Goal: Task Accomplishment & Management: Use online tool/utility

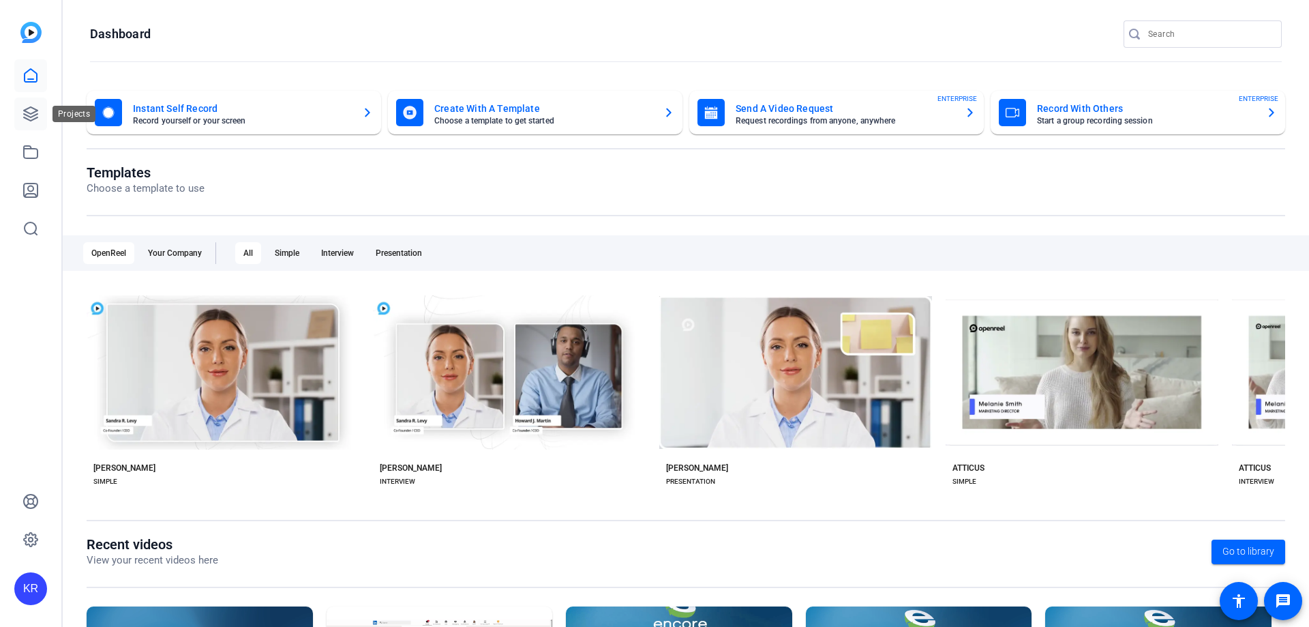
click at [33, 108] on icon at bounding box center [31, 114] width 14 height 14
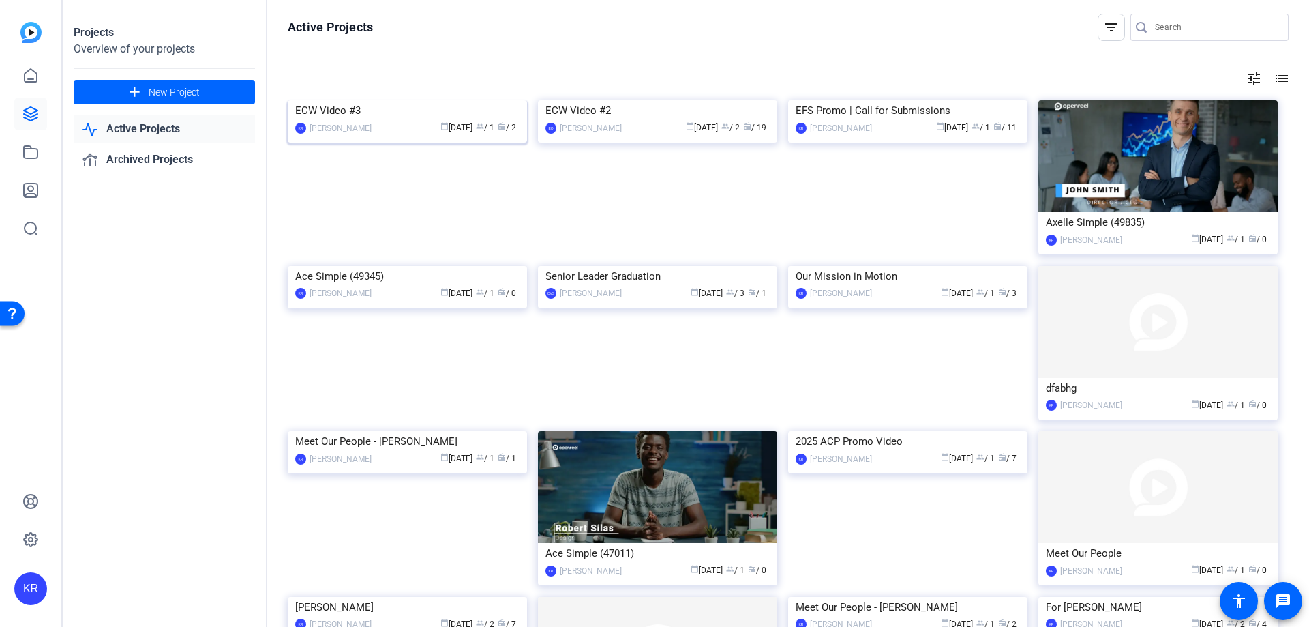
click at [431, 100] on img at bounding box center [407, 100] width 239 height 0
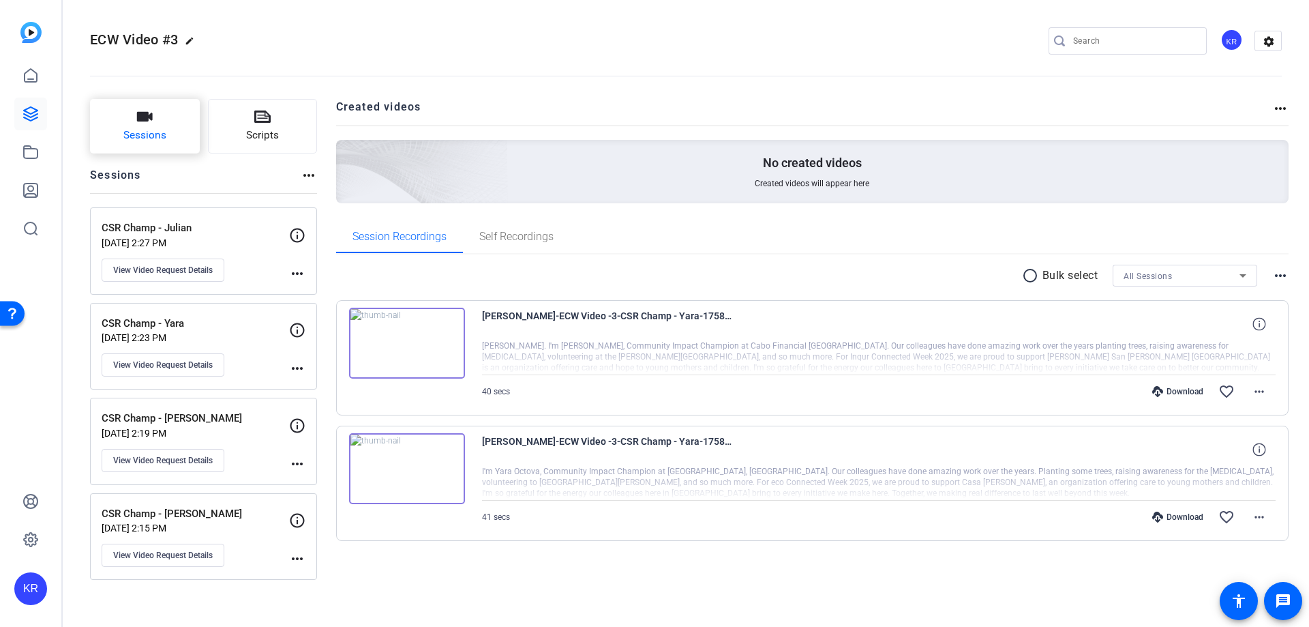
click at [166, 128] on span "Sessions" at bounding box center [144, 136] width 43 height 16
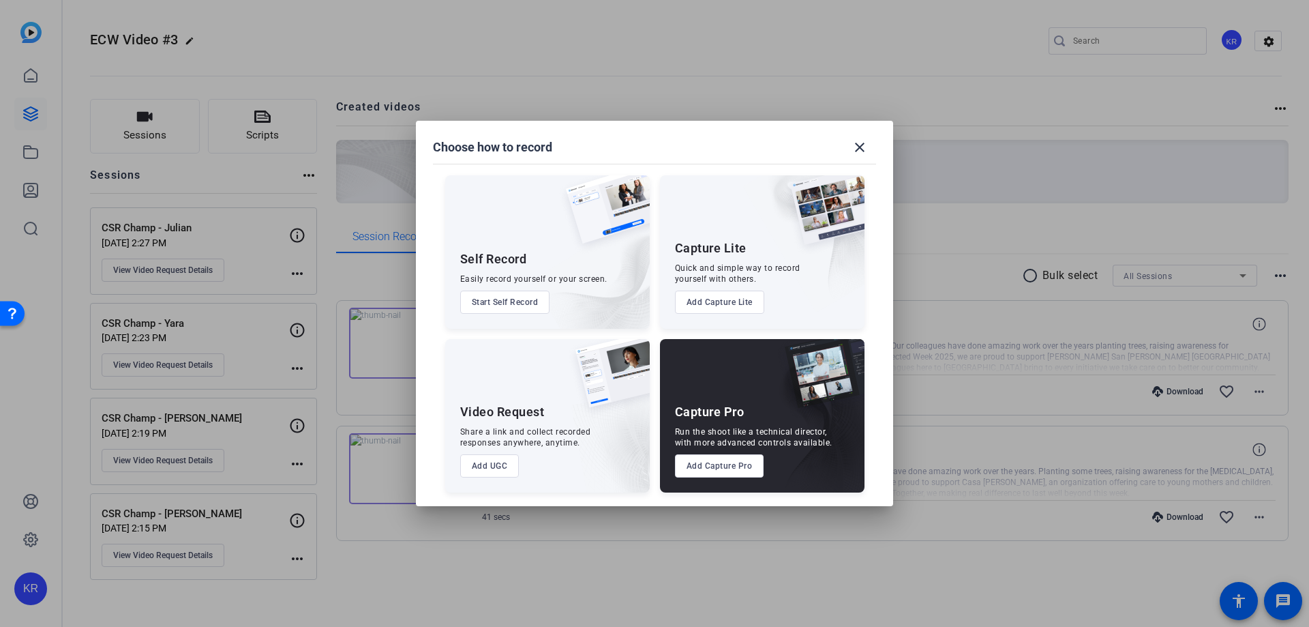
click at [484, 455] on button "Add UGC" at bounding box center [489, 465] width 59 height 23
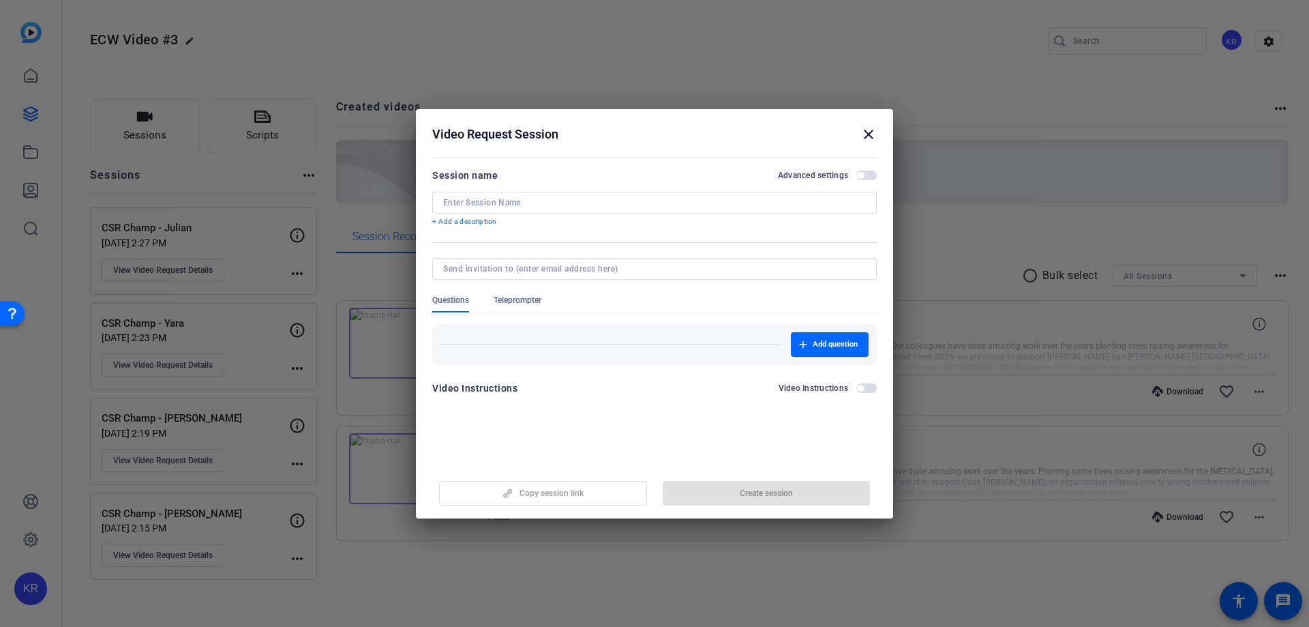
click at [567, 204] on input at bounding box center [654, 202] width 423 height 11
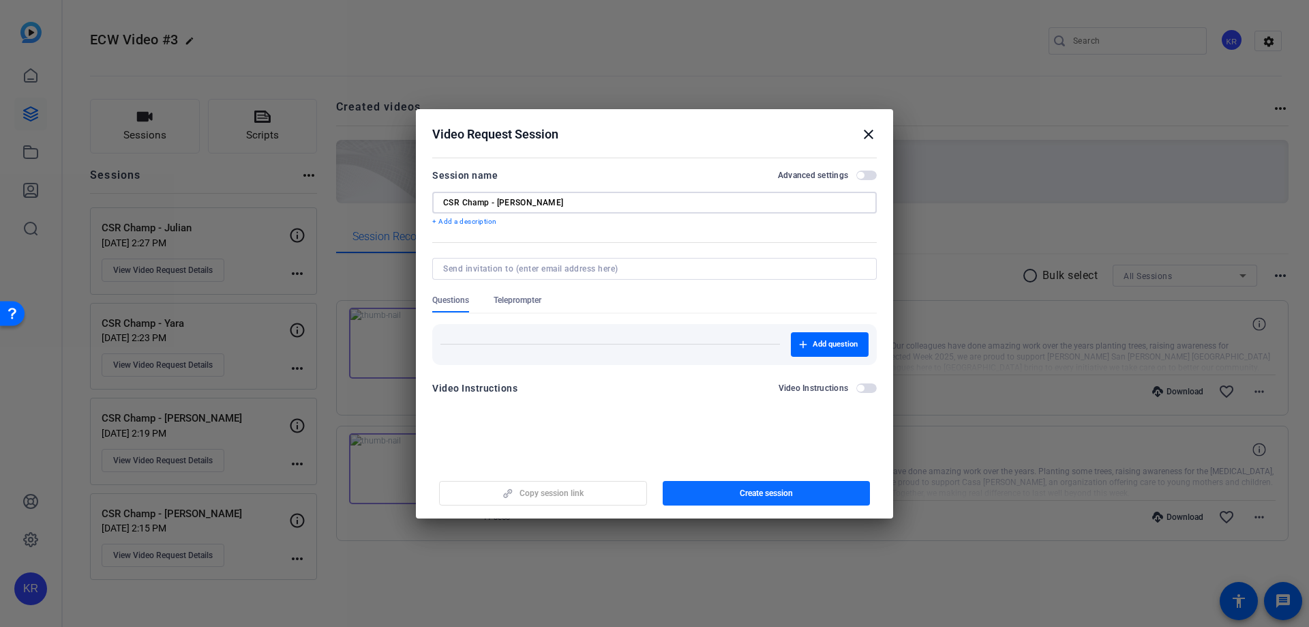
type input "CSR Champ - [PERSON_NAME]"
click at [724, 481] on span "button" at bounding box center [767, 493] width 208 height 33
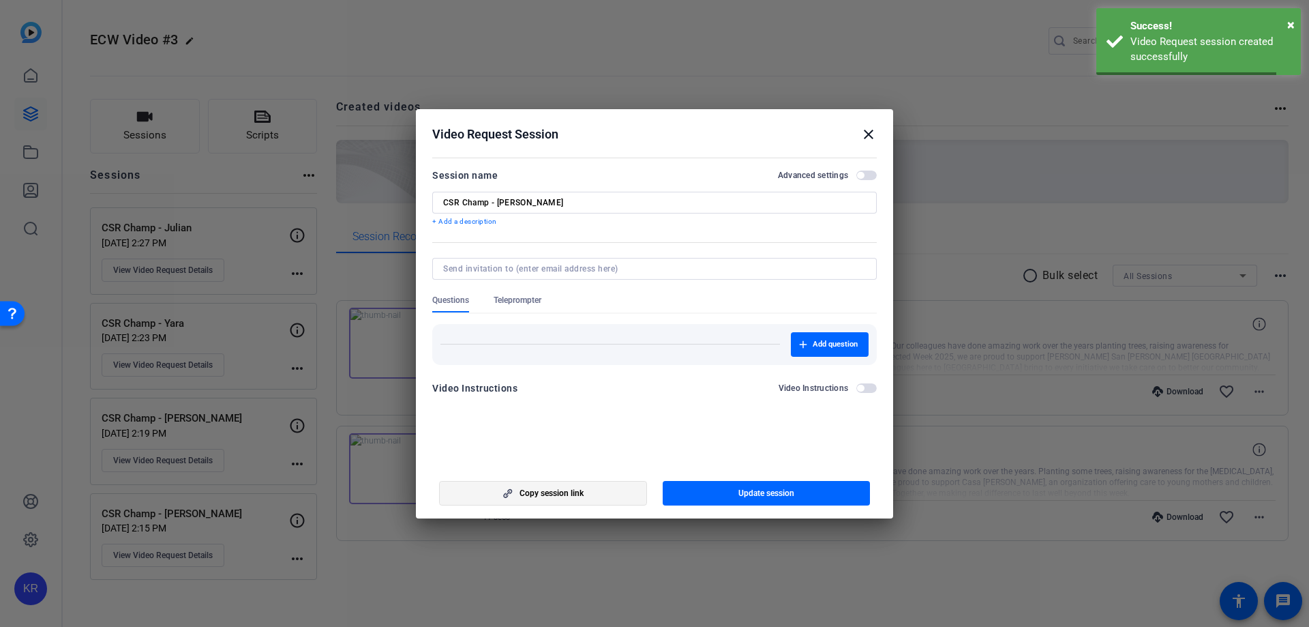
click at [610, 490] on span "button" at bounding box center [543, 493] width 207 height 33
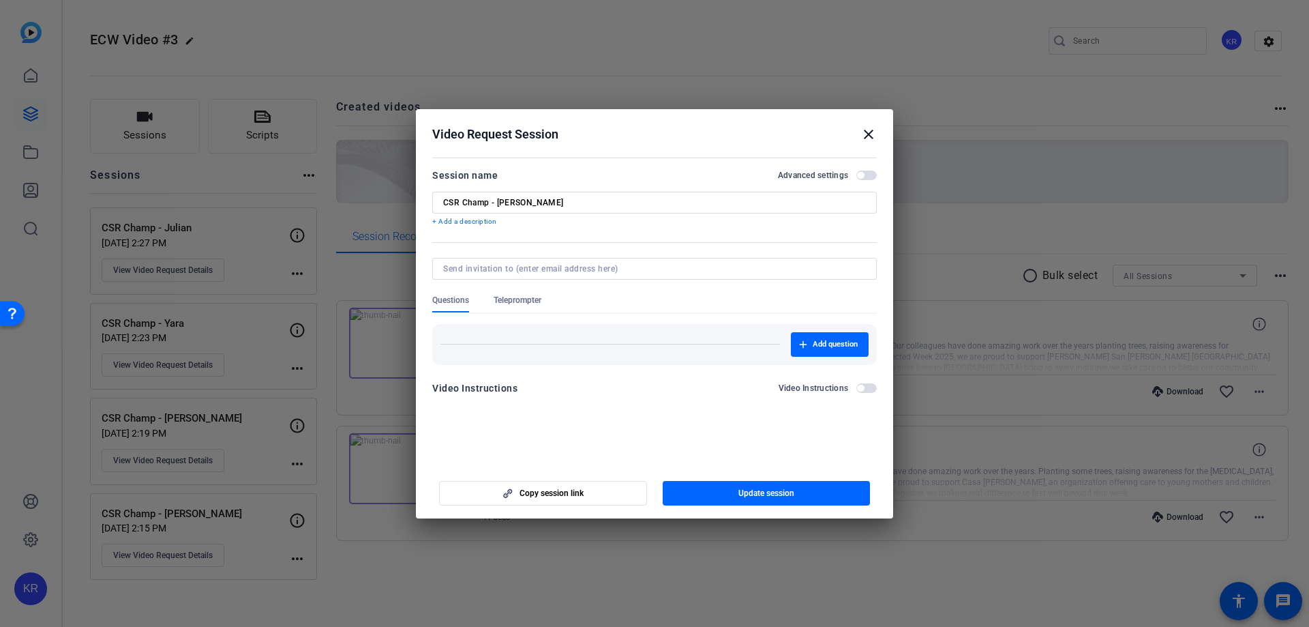
click at [869, 175] on span "button" at bounding box center [867, 175] width 20 height 10
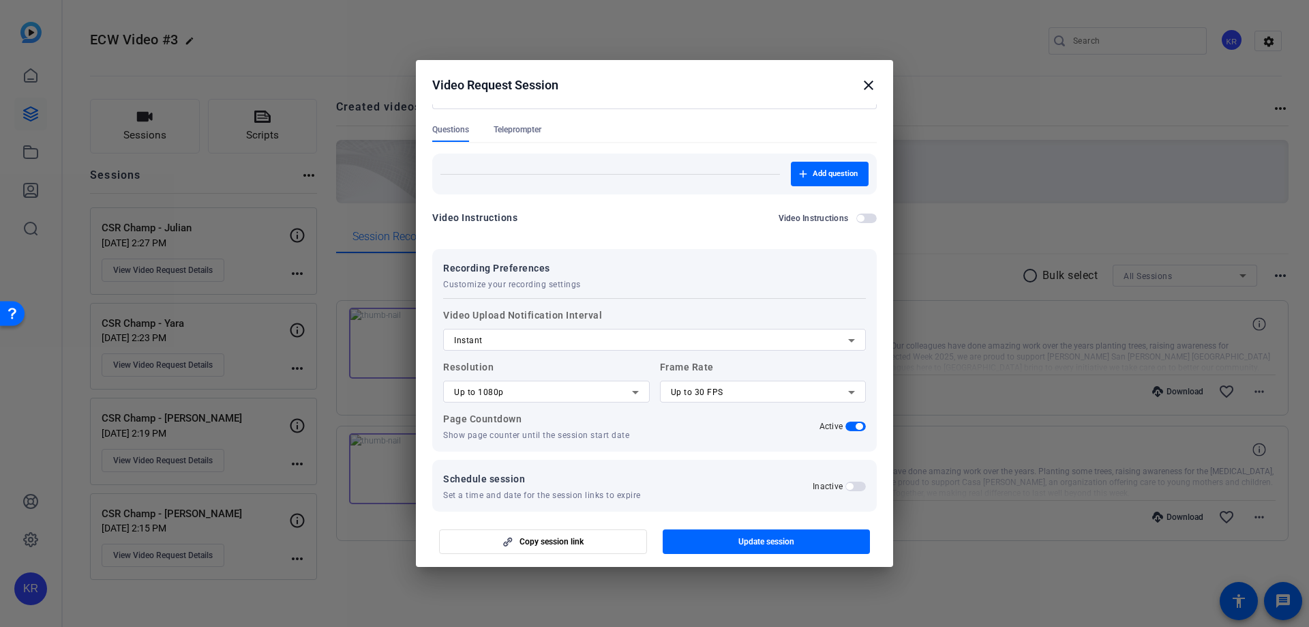
scroll to position [136, 0]
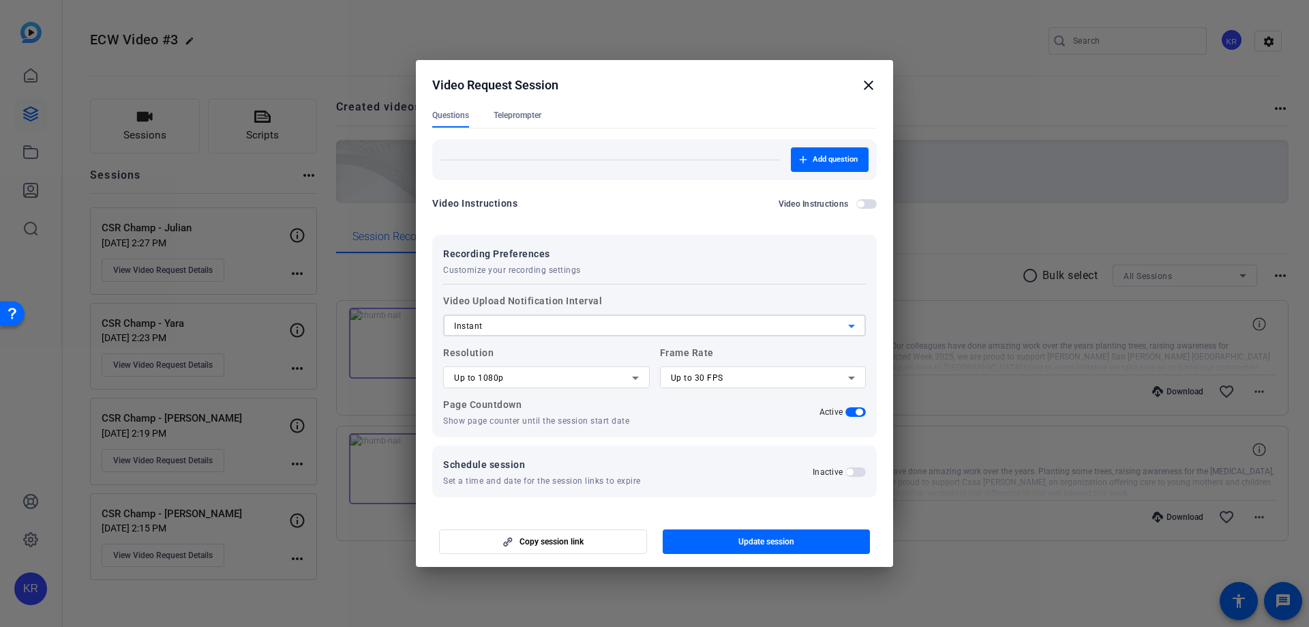
click at [617, 323] on div "Instant" at bounding box center [651, 326] width 394 height 16
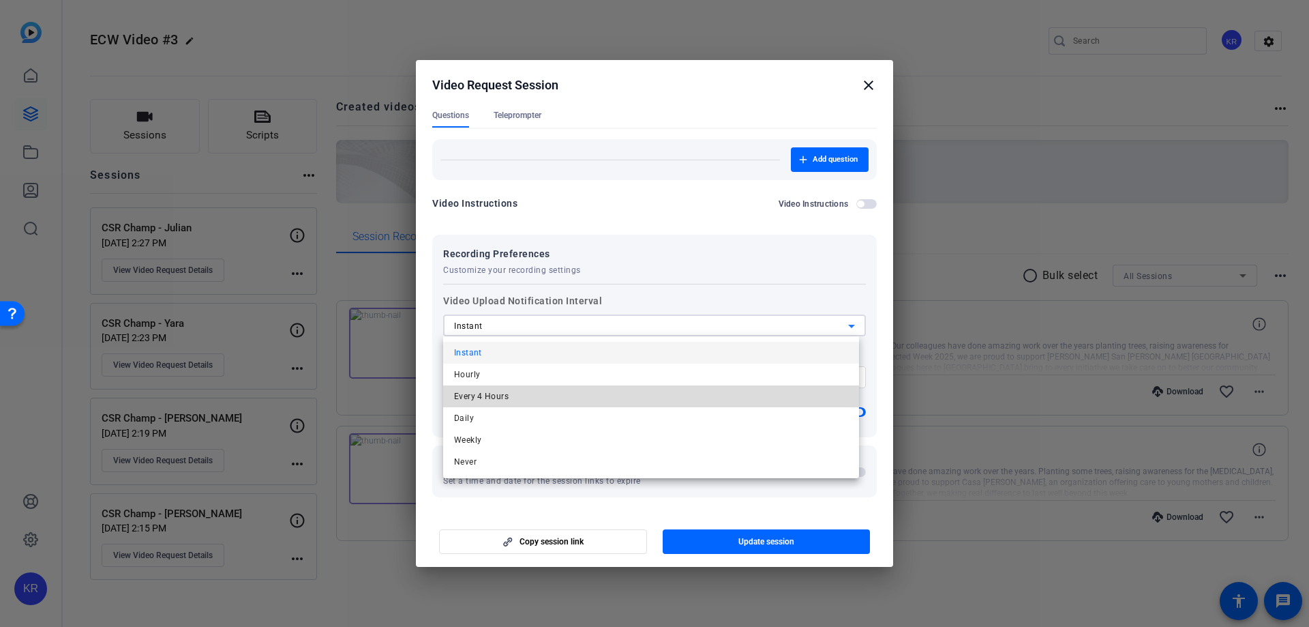
click at [593, 402] on mat-option "Every 4 Hours" at bounding box center [651, 396] width 416 height 22
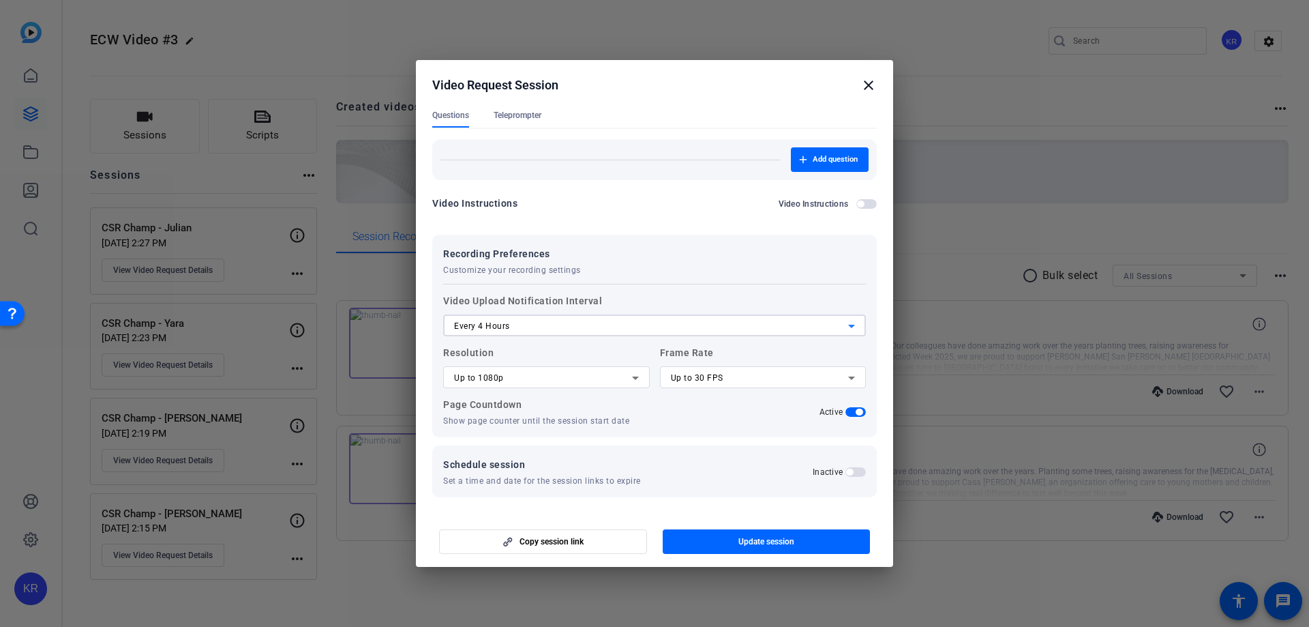
click at [608, 321] on div "Every 4 Hours" at bounding box center [651, 326] width 394 height 16
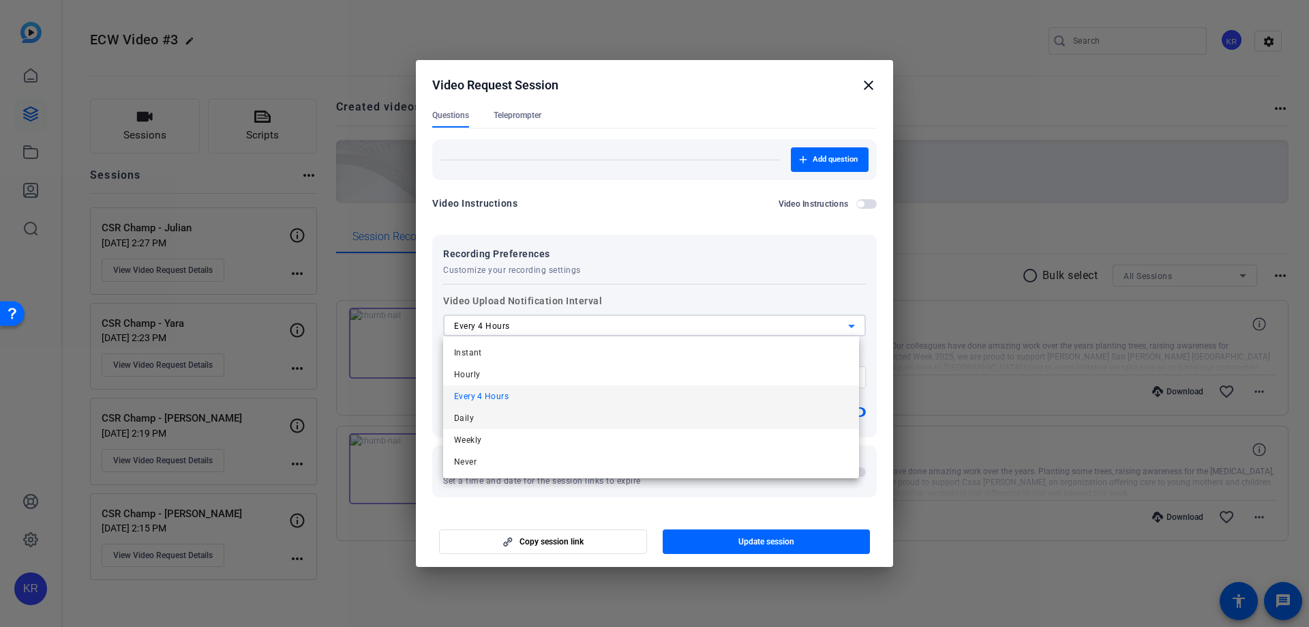
click at [600, 417] on mat-option "Daily" at bounding box center [651, 418] width 416 height 22
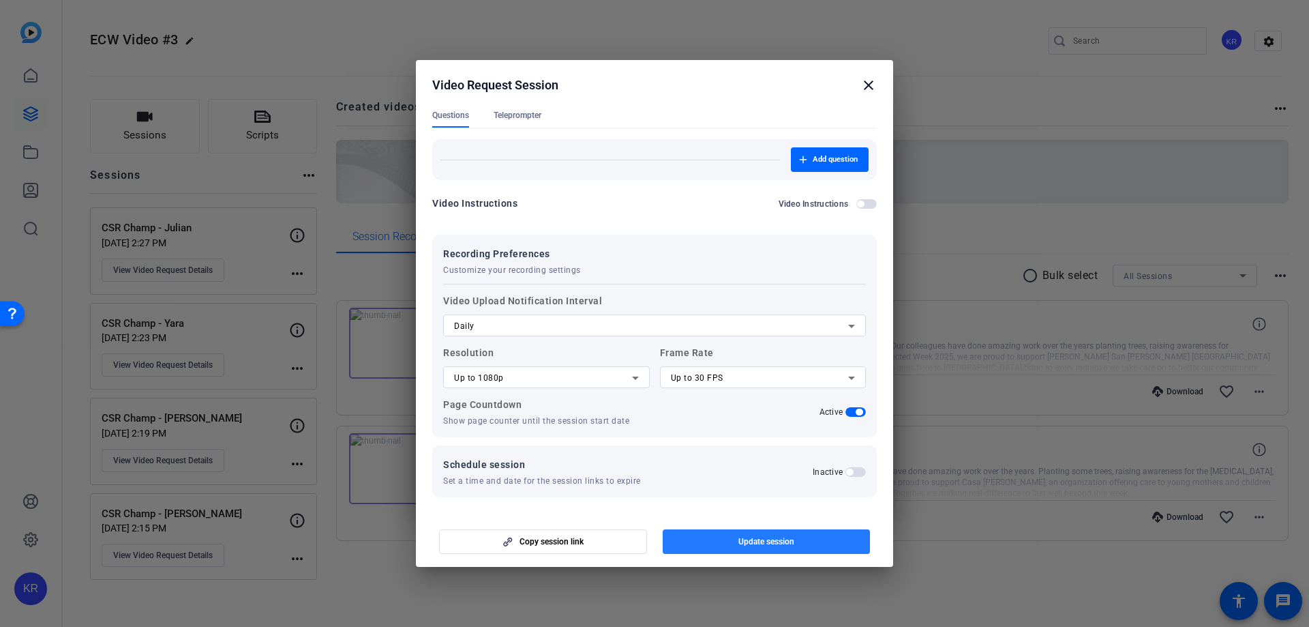
click at [740, 540] on span "Update session" at bounding box center [767, 541] width 56 height 11
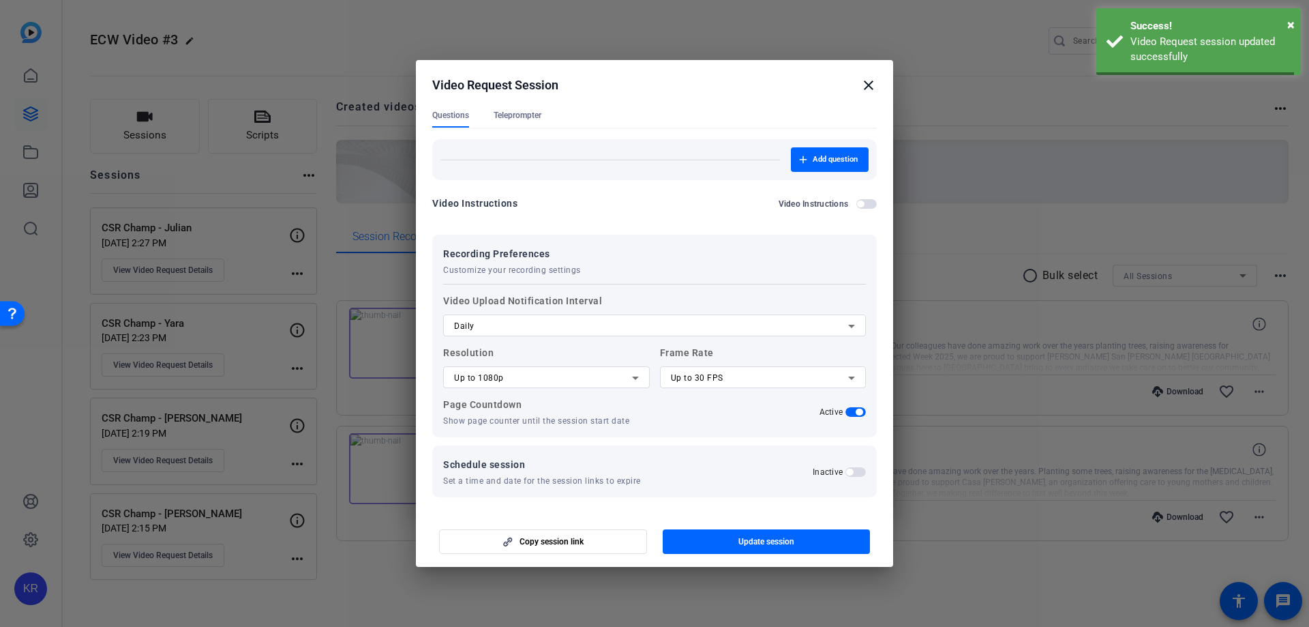
scroll to position [0, 0]
